Goal: Task Accomplishment & Management: Manage account settings

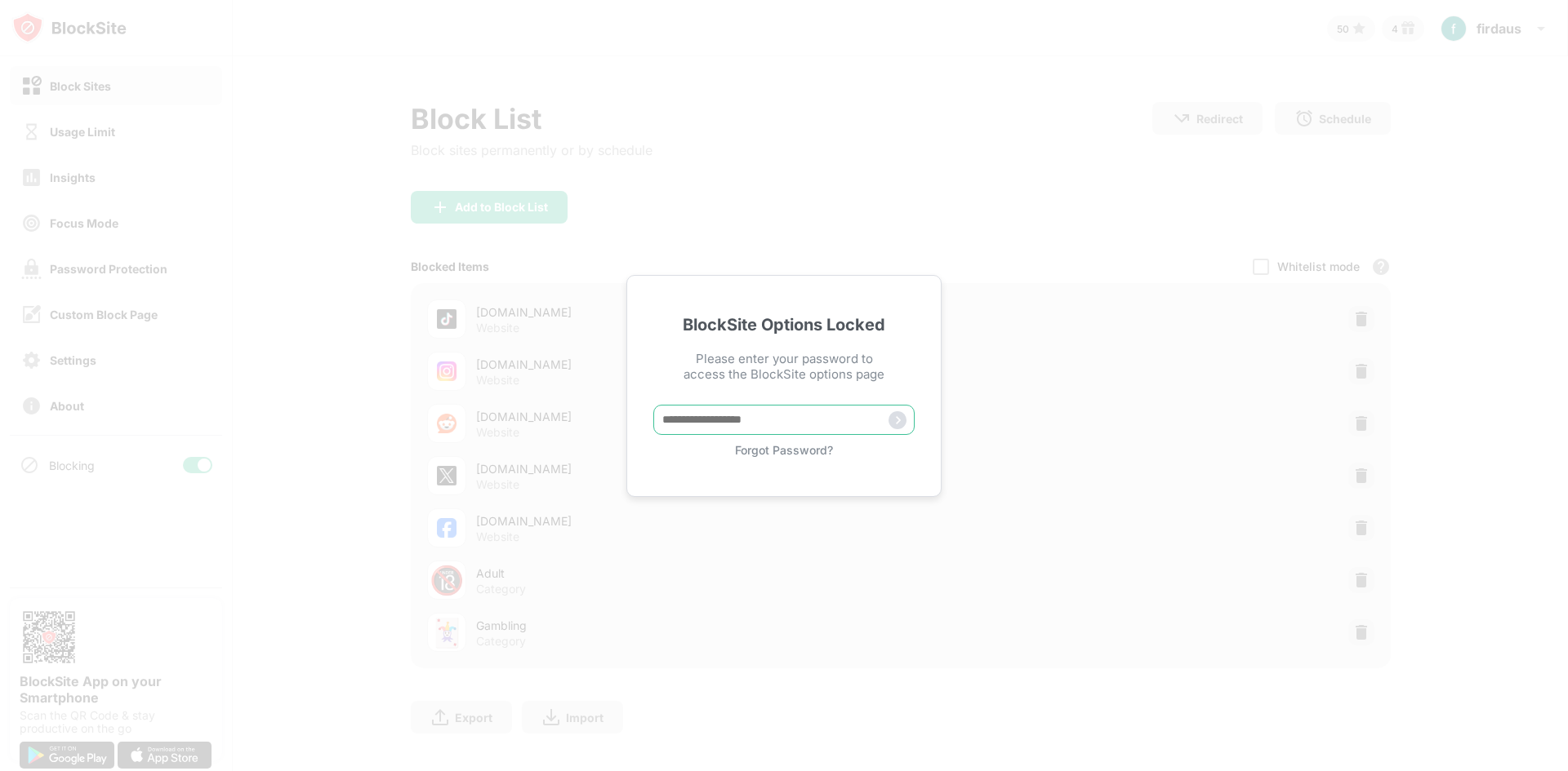
click at [736, 430] on input "text" at bounding box center [784, 419] width 261 height 30
type input "**********"
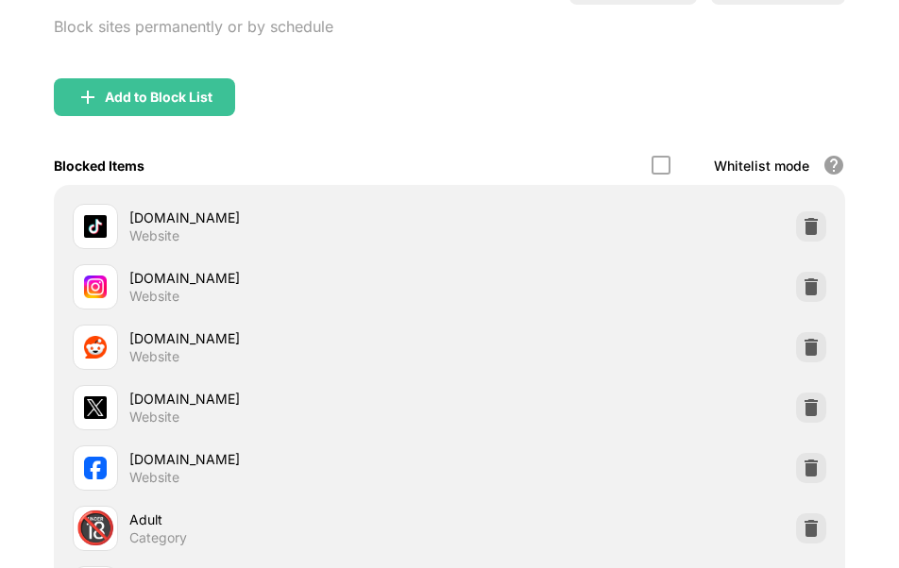
scroll to position [375, 0]
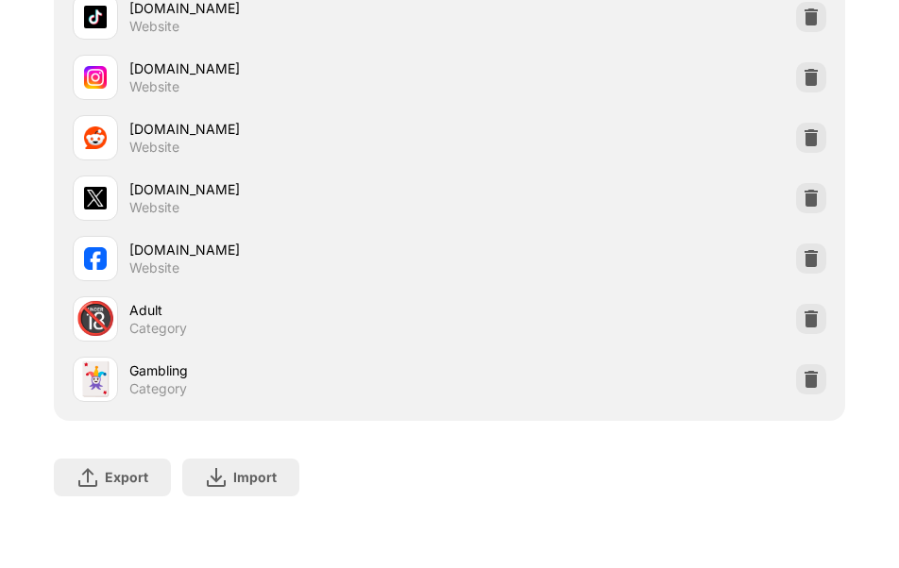
click at [127, 309] on div "🔞 Adult Category" at bounding box center [261, 318] width 377 height 45
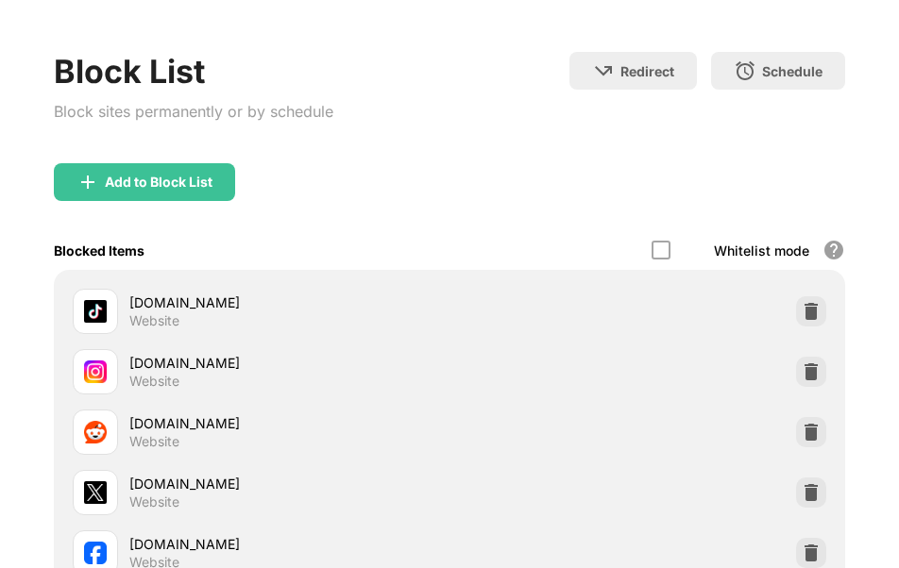
scroll to position [283, 0]
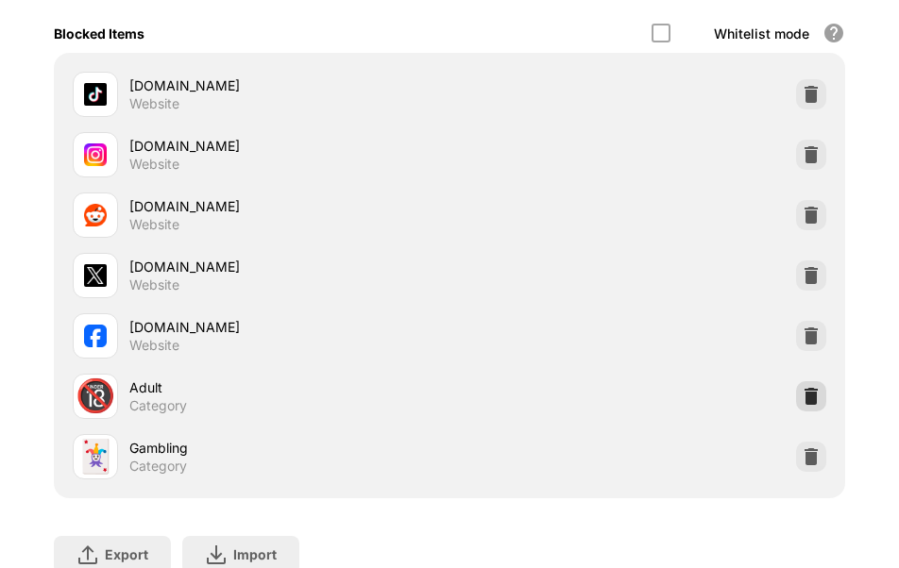
click at [802, 394] on img at bounding box center [811, 396] width 19 height 19
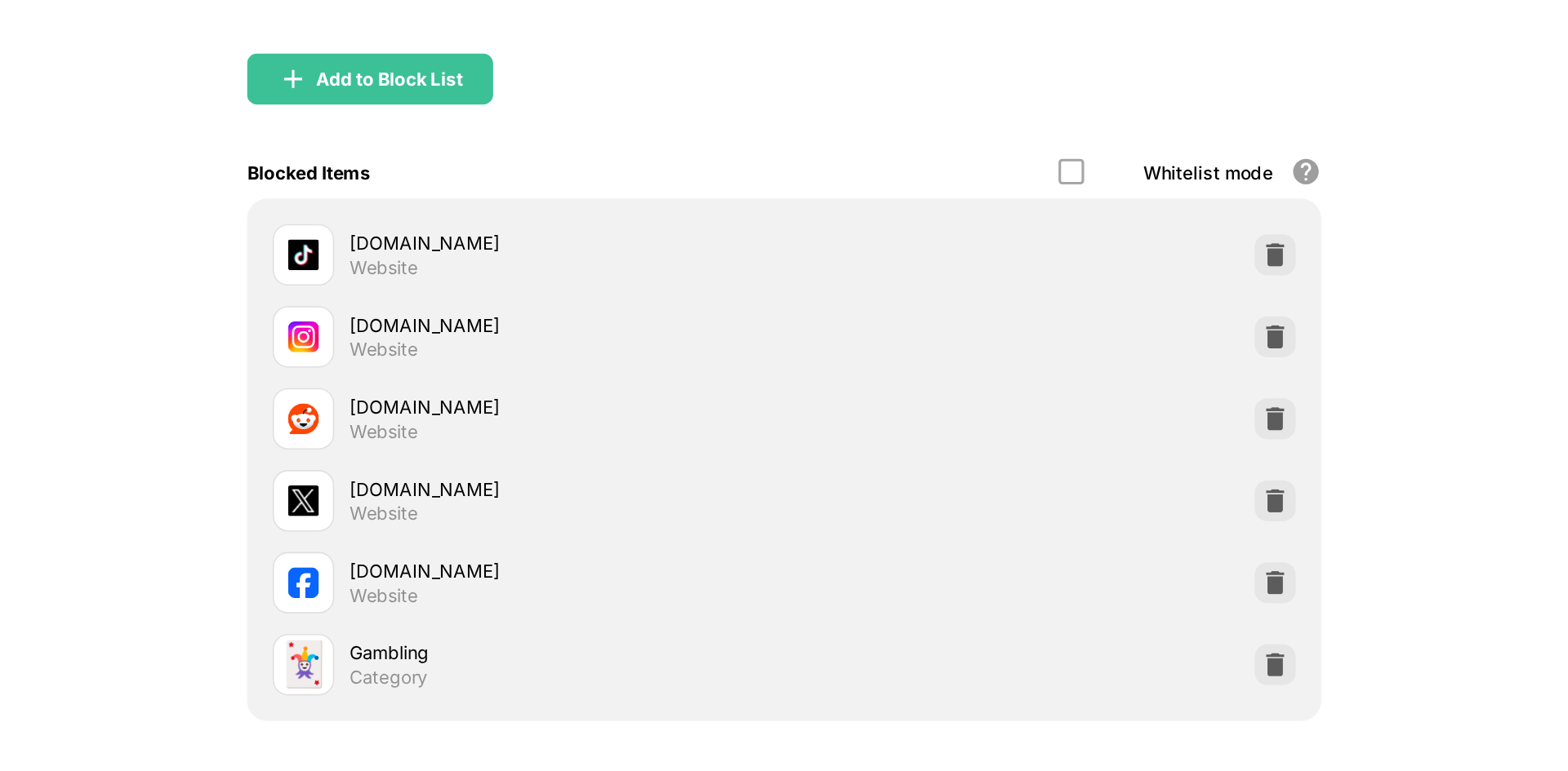
scroll to position [0, 0]
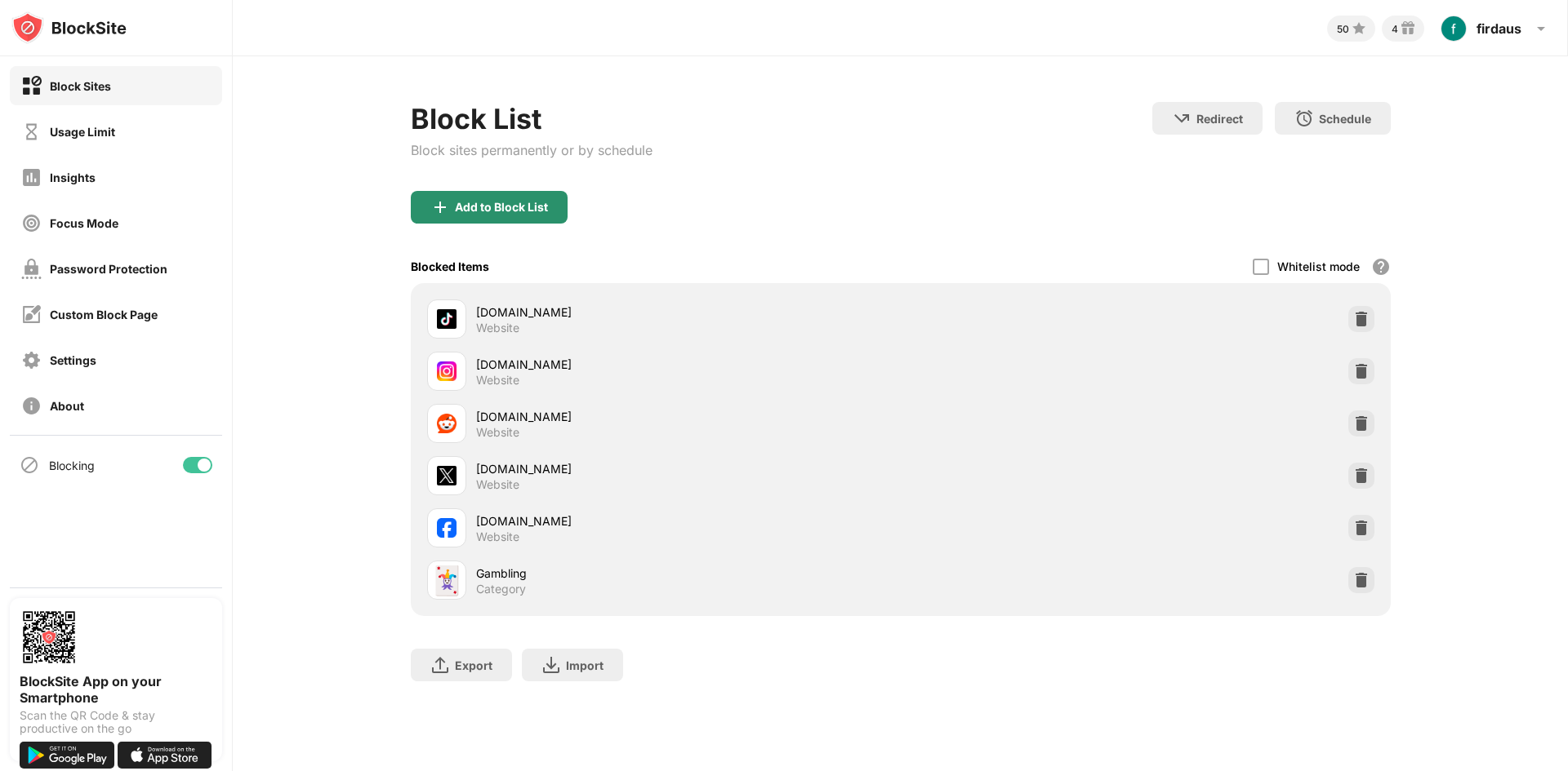
click at [505, 212] on div "Add to Block List" at bounding box center [502, 207] width 93 height 13
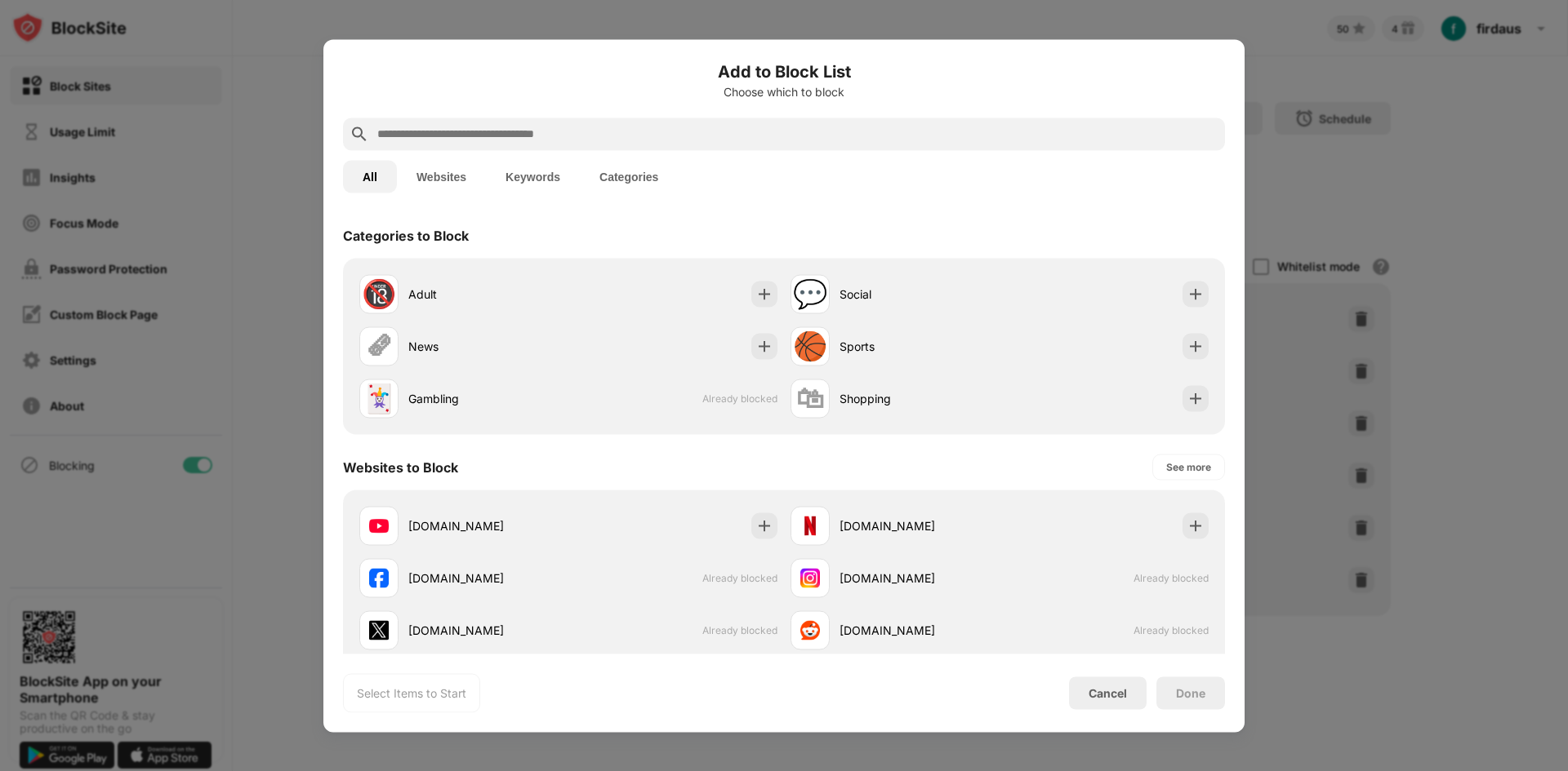
click at [505, 149] on div at bounding box center [784, 134] width 882 height 33
click at [502, 131] on input "text" at bounding box center [797, 134] width 842 height 20
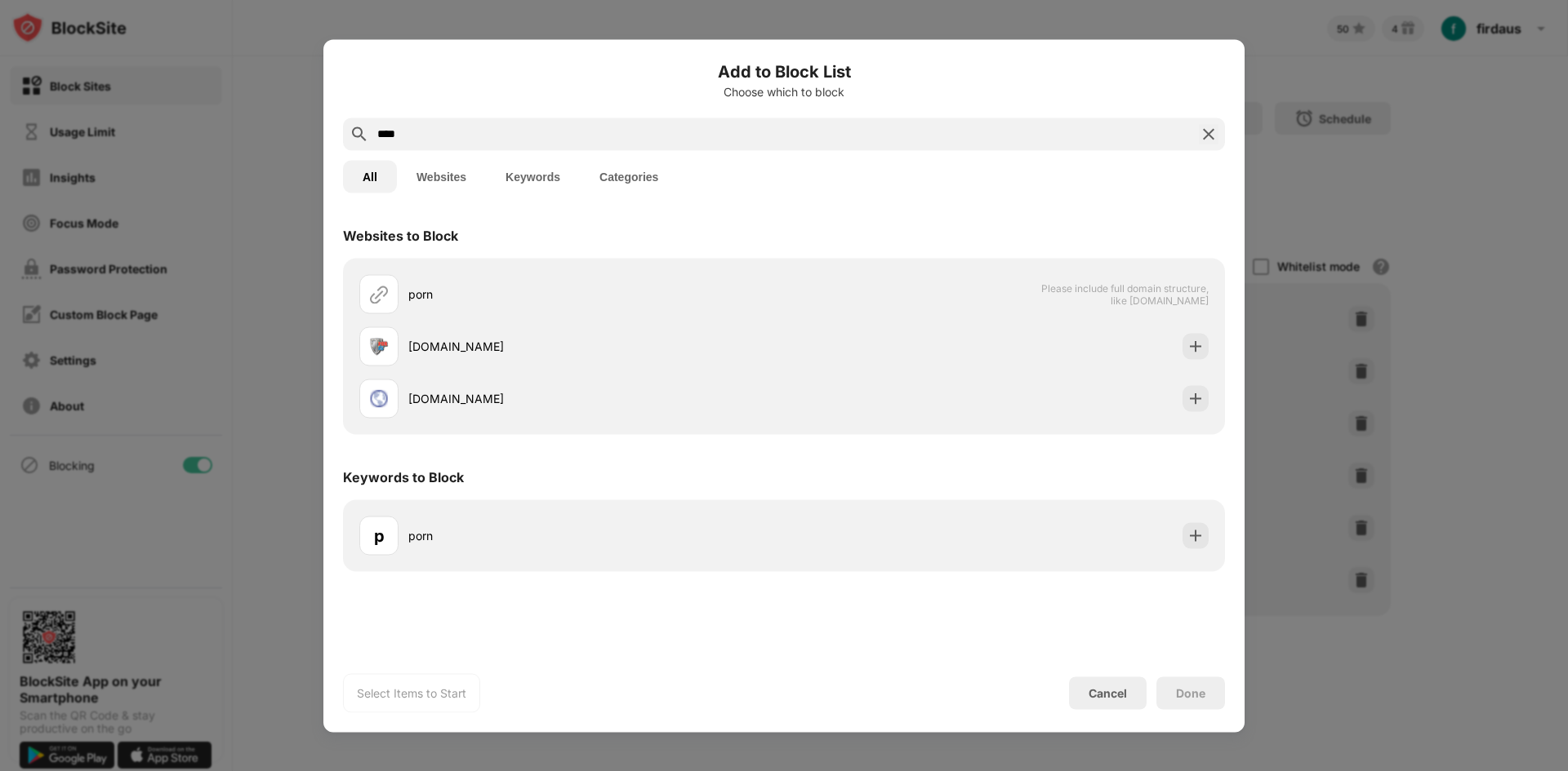
type input "****"
click at [1099, 705] on div "Cancel" at bounding box center [1108, 693] width 78 height 33
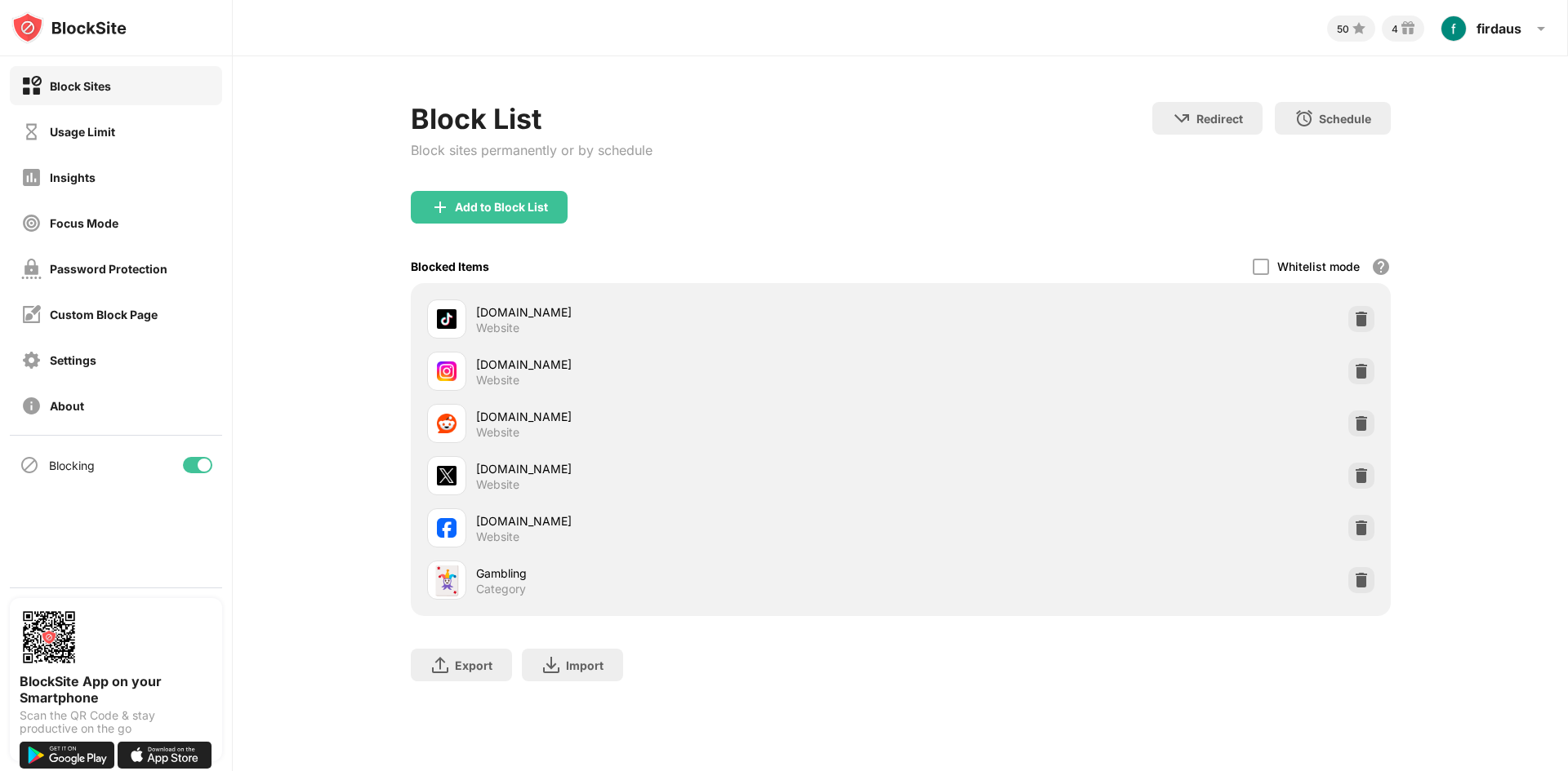
click at [306, 489] on div "Block List Block sites permanently or by schedule Redirect Choose a site to be …" at bounding box center [900, 399] width 1335 height 687
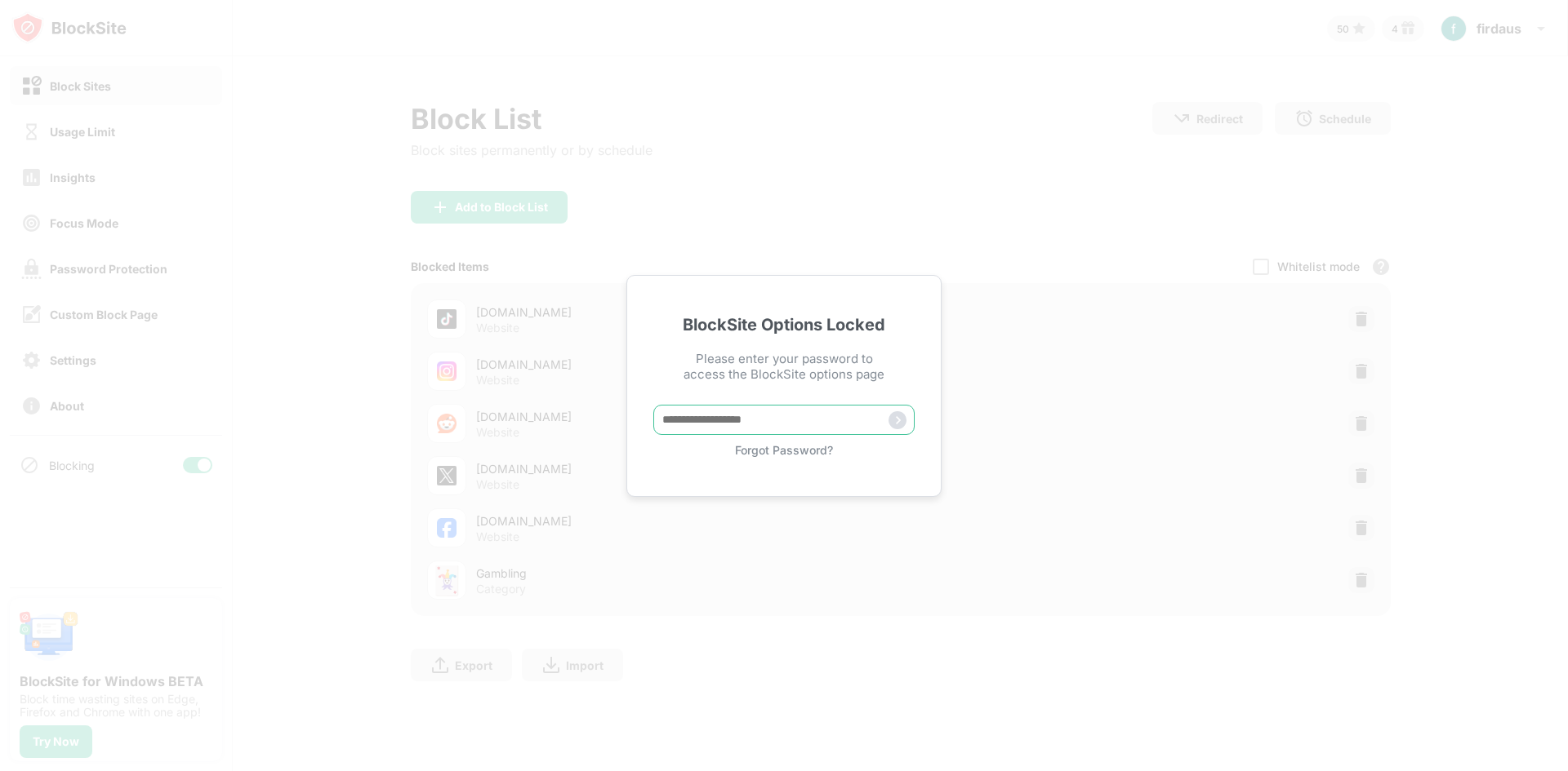
click at [724, 409] on input "text" at bounding box center [784, 419] width 261 height 30
type input "**********"
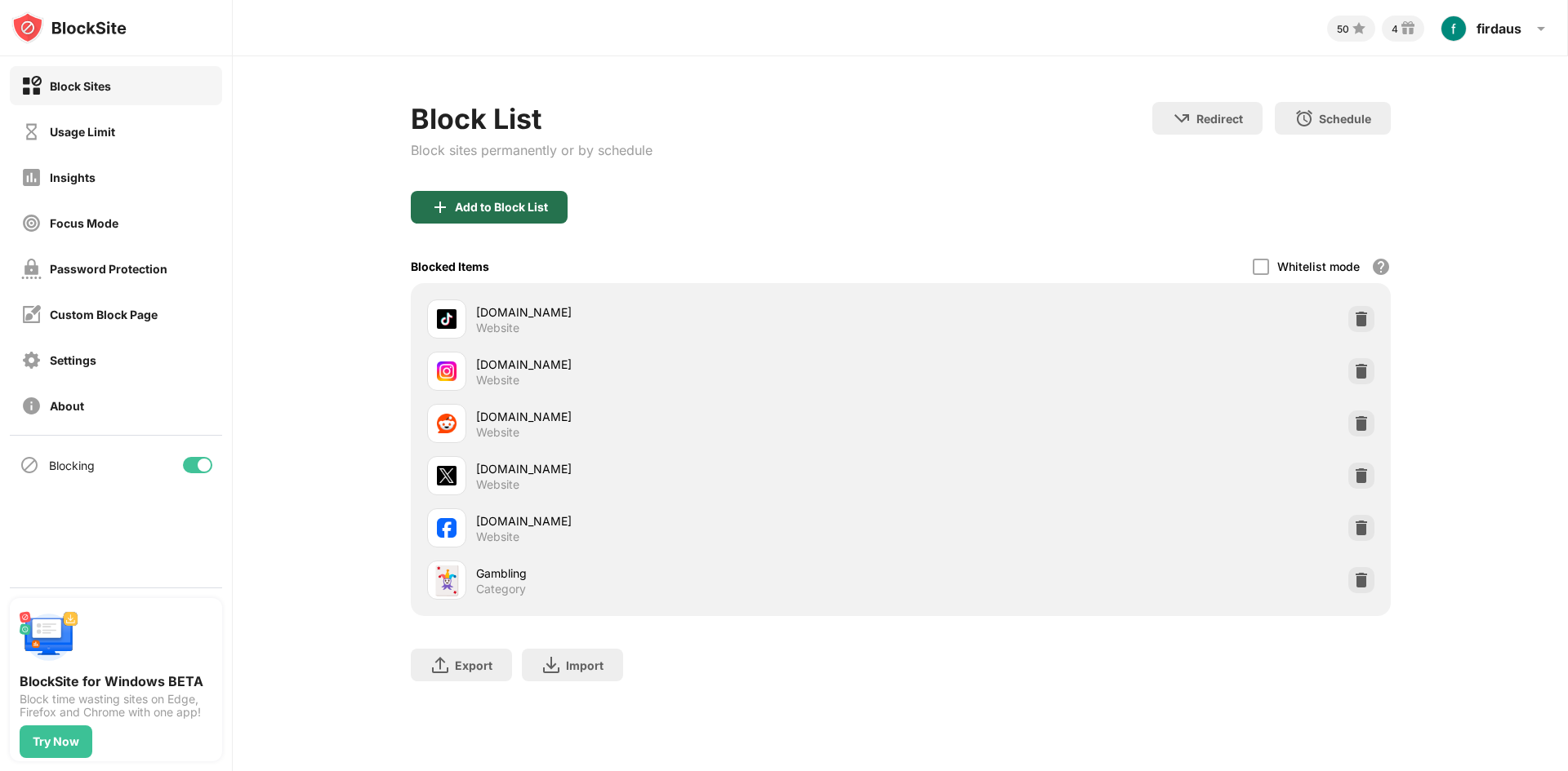
click at [540, 207] on div "Add to Block List" at bounding box center [502, 207] width 93 height 13
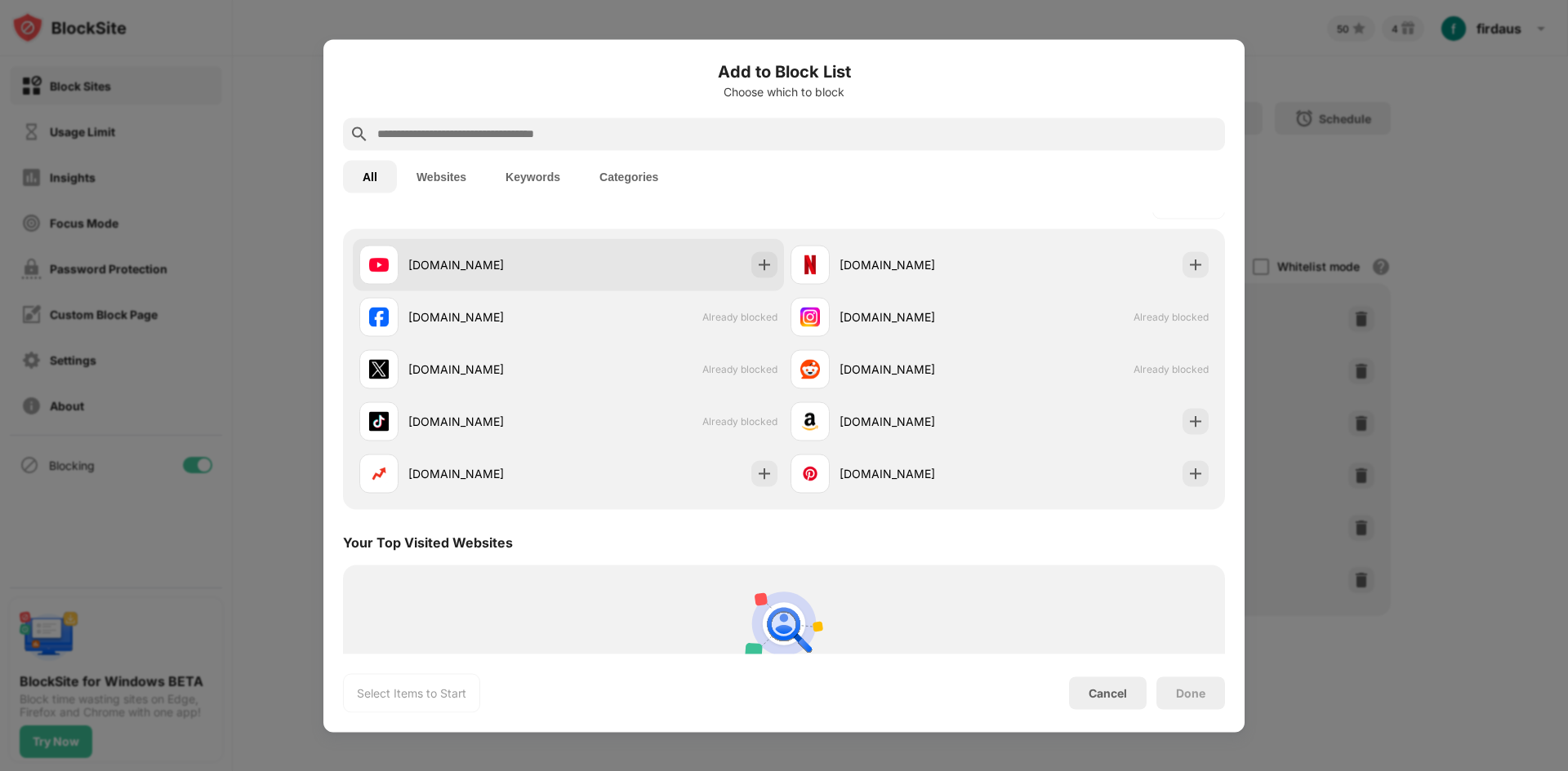
scroll to position [245, 0]
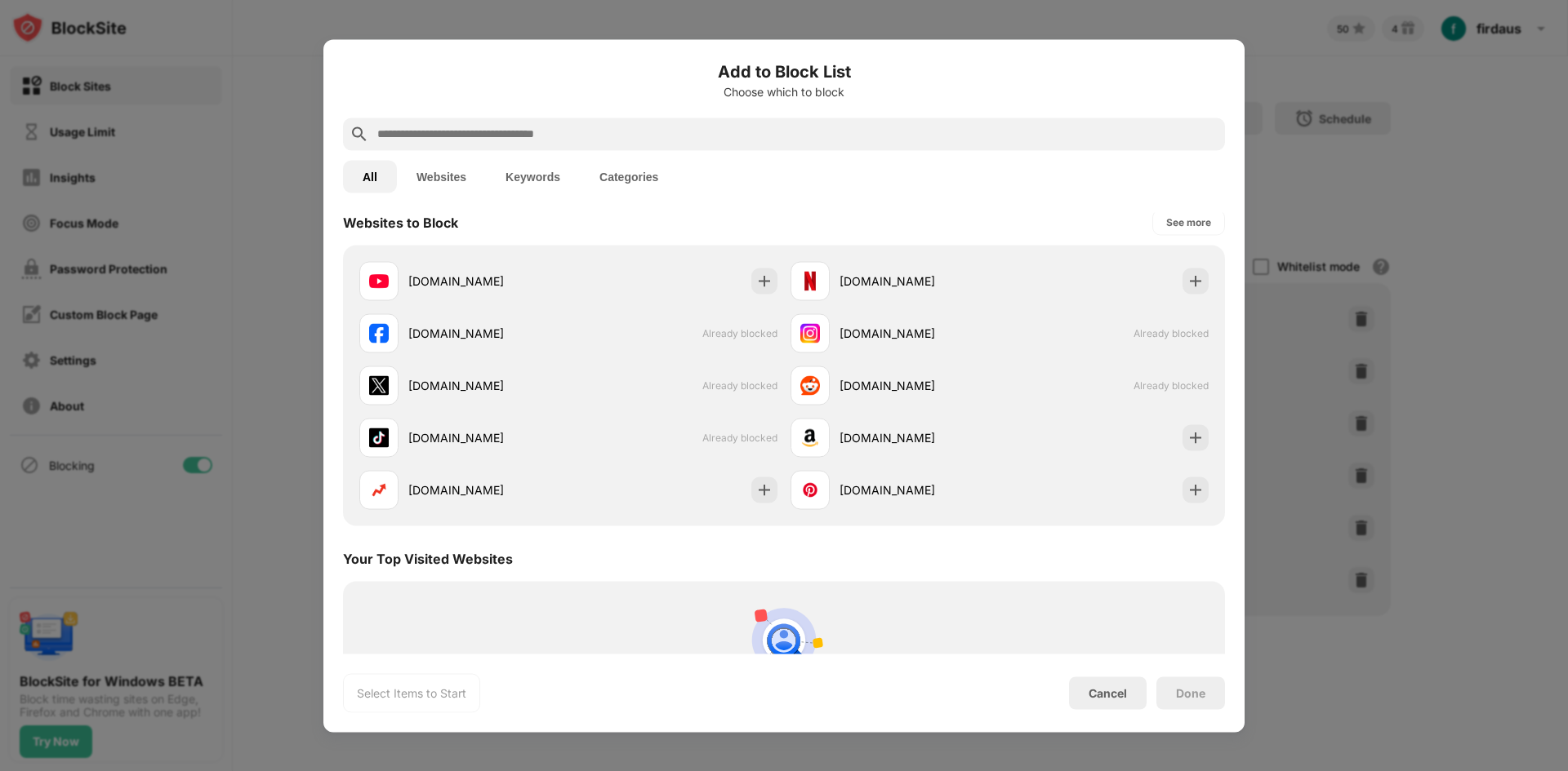
click at [444, 179] on button "Websites" at bounding box center [441, 176] width 89 height 33
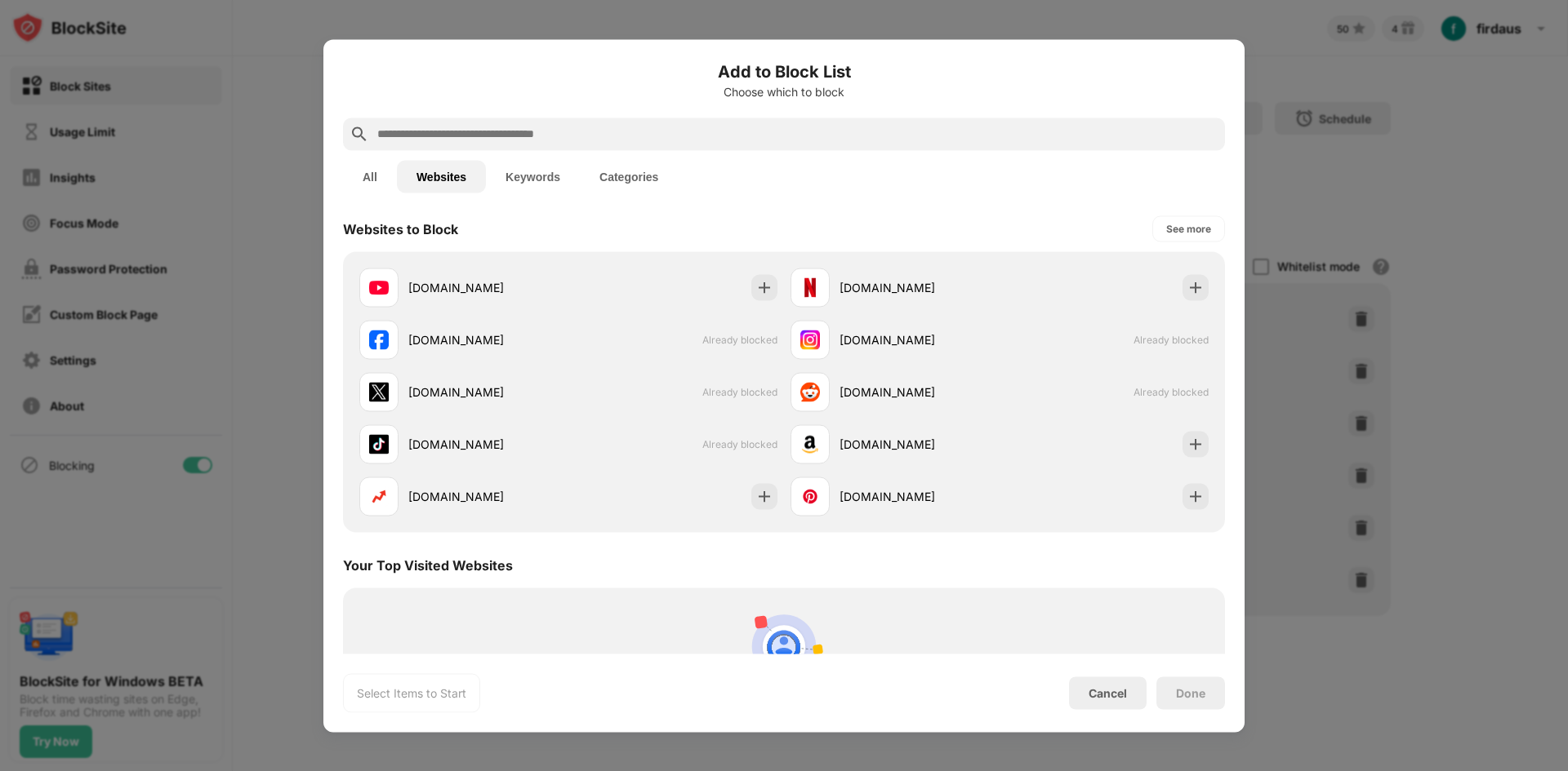
scroll to position [0, 0]
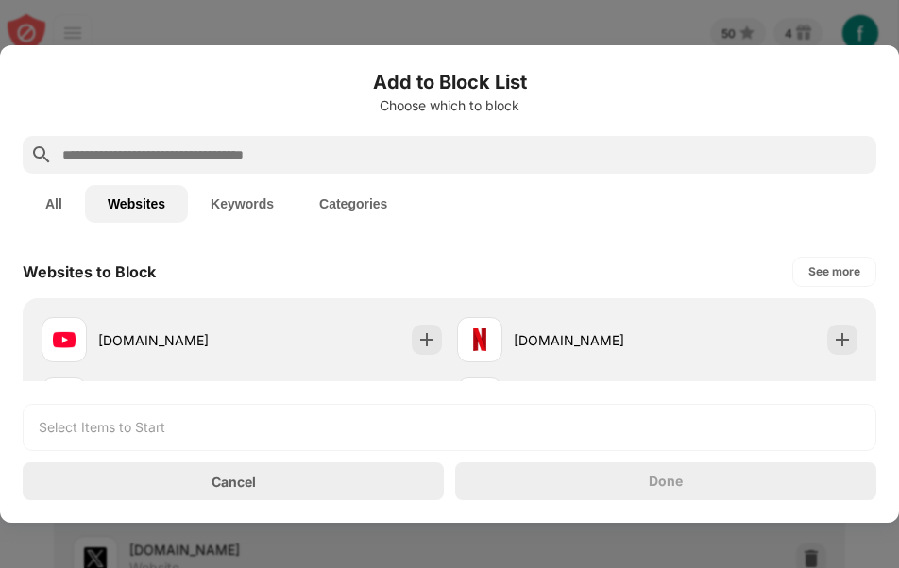
click at [201, 259] on div "Websites to Block See more" at bounding box center [449, 271] width 853 height 53
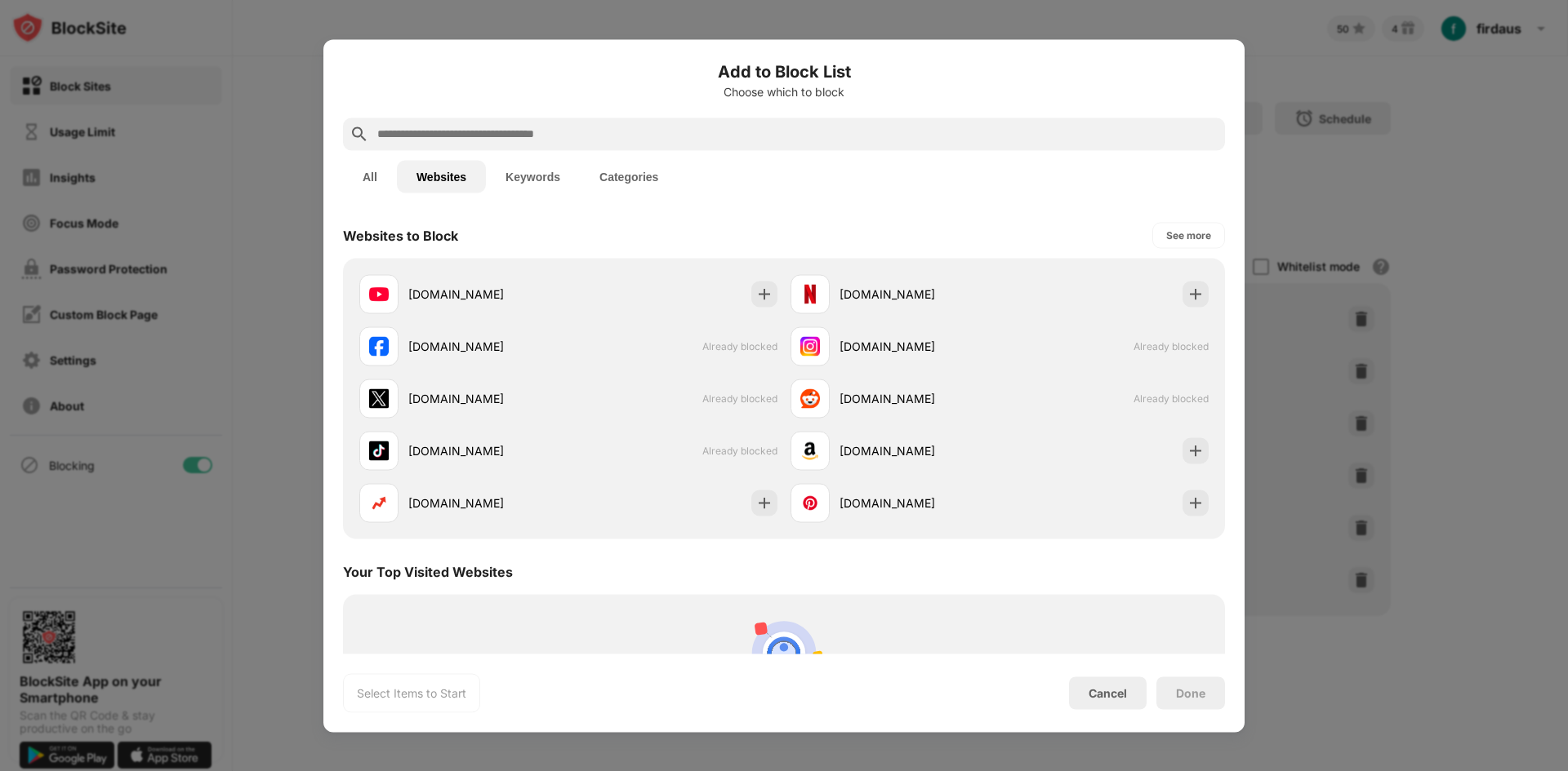
click at [618, 182] on button "Categories" at bounding box center [628, 176] width 98 height 33
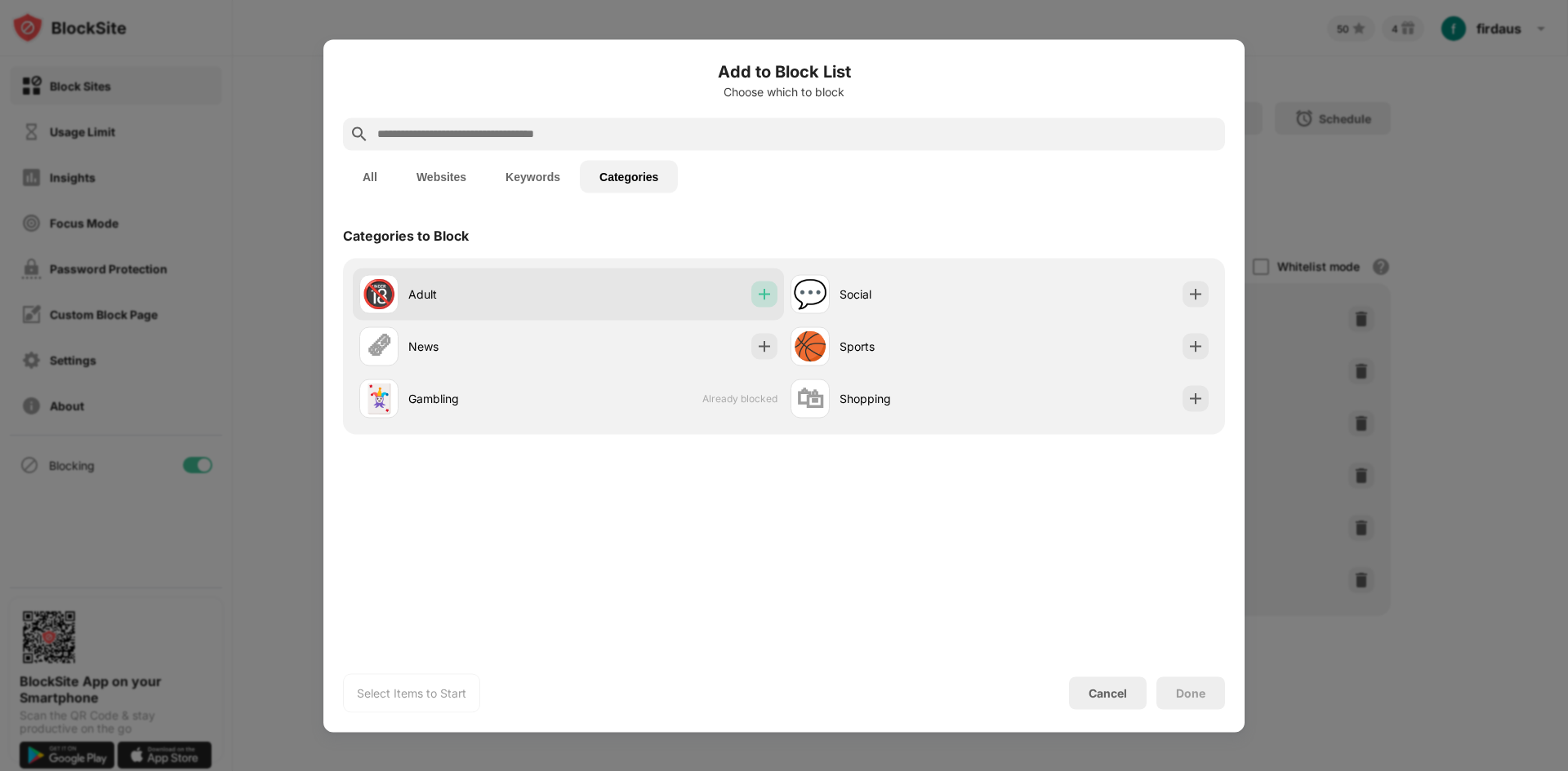
click at [768, 297] on img at bounding box center [764, 293] width 16 height 16
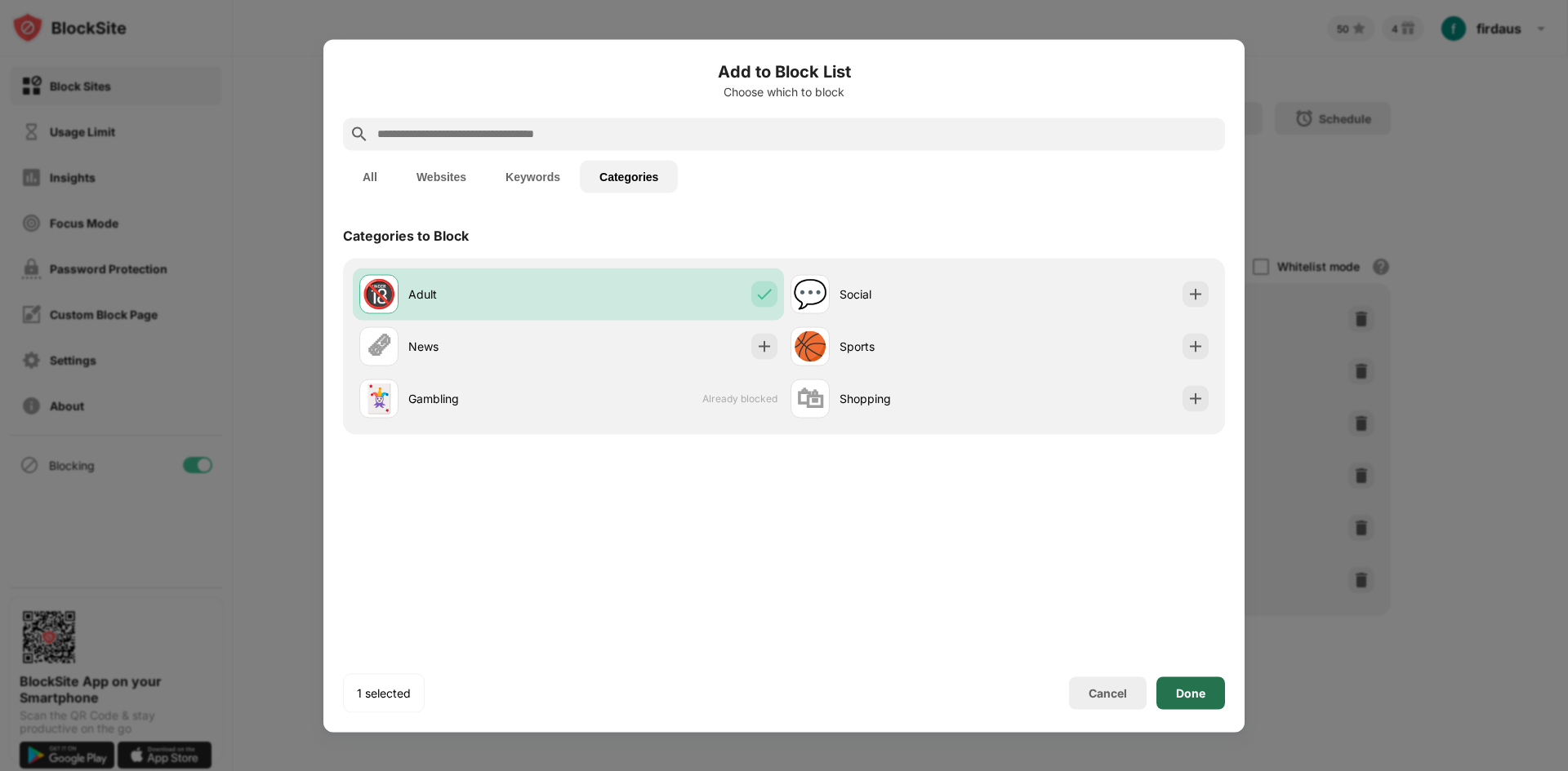
click at [1195, 693] on div "Done" at bounding box center [1191, 692] width 29 height 13
